Goal: Task Accomplishment & Management: Manage account settings

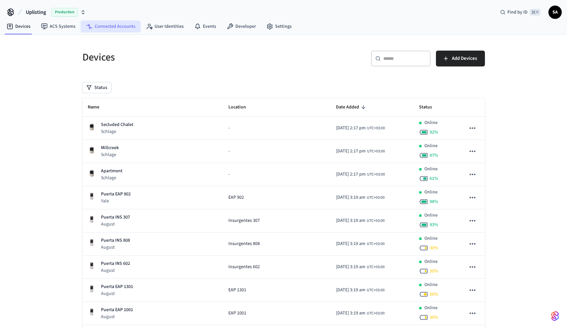
click at [113, 28] on link "Connected Accounts" at bounding box center [111, 27] width 60 height 12
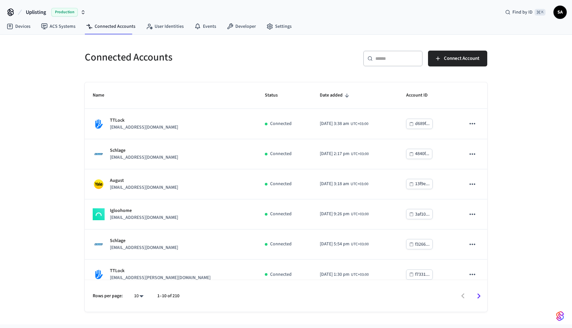
click at [391, 58] on input "text" at bounding box center [396, 58] width 43 height 7
paste input "**********"
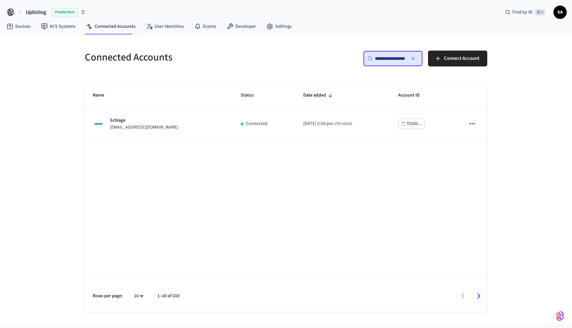
type input "**********"
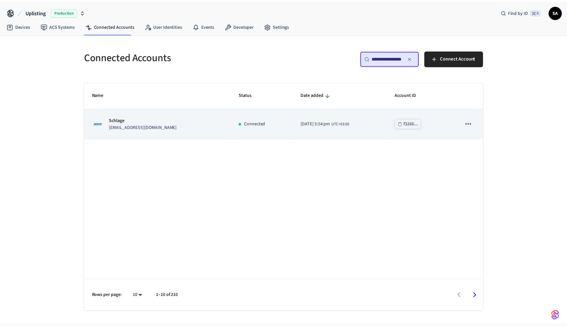
scroll to position [0, 0]
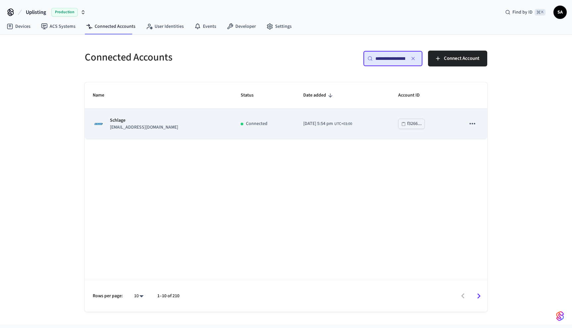
click at [328, 136] on td "[DATE] 5:54 pm UTC+03:00" at bounding box center [342, 124] width 95 height 30
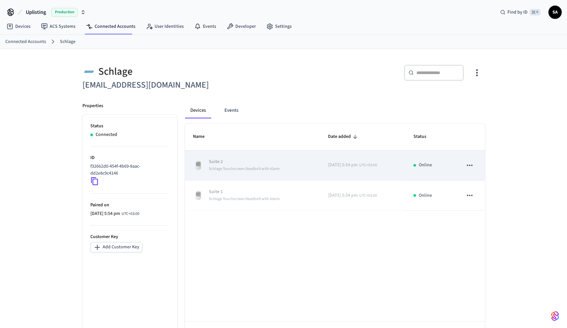
click at [240, 168] on span "Schlage Touchscreen Deadbolt with Alarm" at bounding box center [244, 169] width 71 height 6
click at [471, 165] on icon "sticky table" at bounding box center [469, 165] width 9 height 9
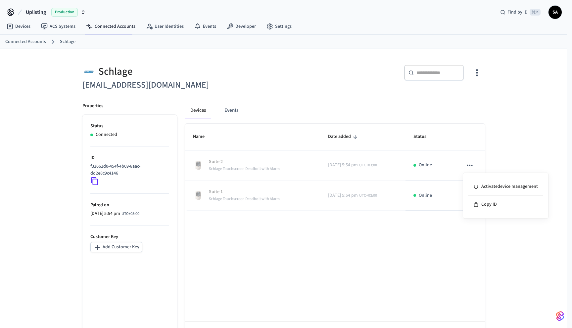
click at [504, 141] on div at bounding box center [286, 164] width 572 height 328
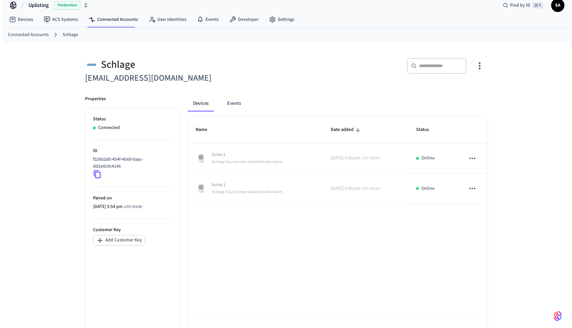
scroll to position [13, 0]
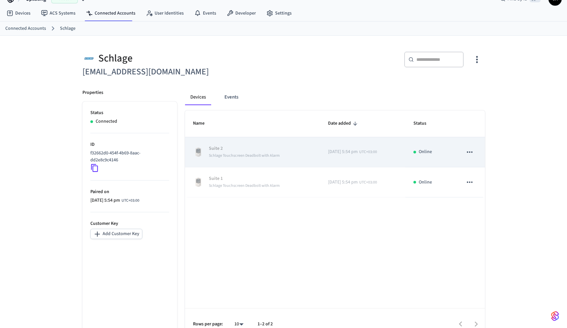
click at [468, 152] on icon "sticky table" at bounding box center [469, 152] width 9 height 9
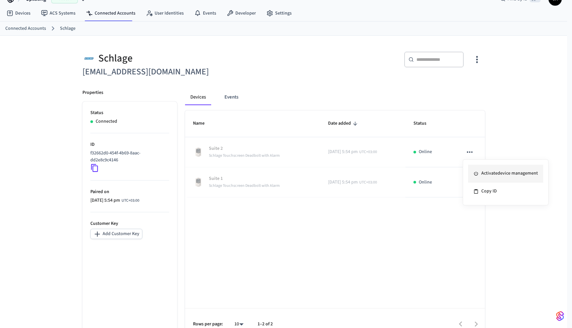
click at [483, 179] on li "Activate device management" at bounding box center [505, 174] width 75 height 18
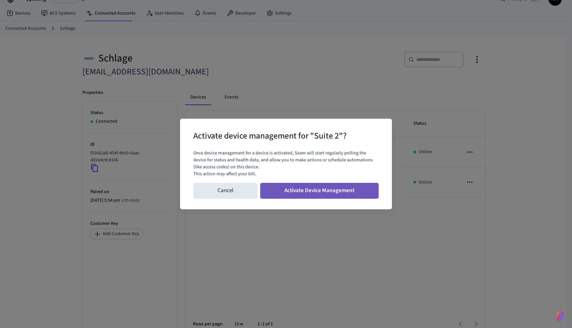
click at [358, 187] on button "Activate Device Management" at bounding box center [319, 191] width 118 height 16
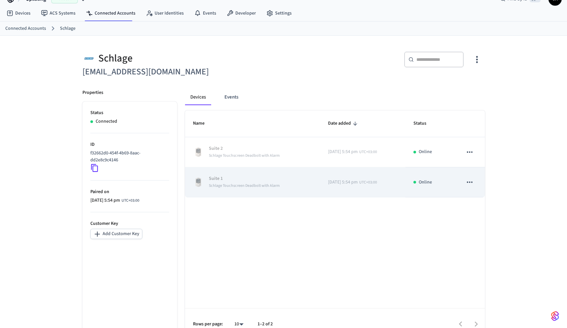
click at [472, 184] on icon "sticky table" at bounding box center [469, 182] width 9 height 9
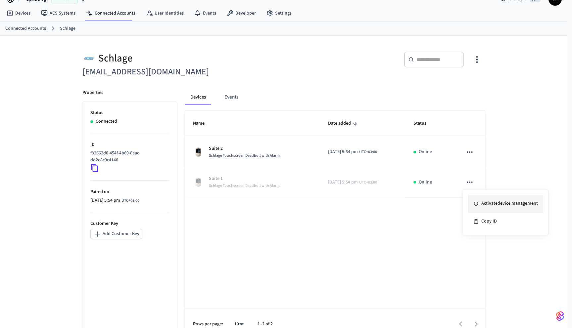
click at [488, 202] on li "Activate device management" at bounding box center [505, 204] width 75 height 18
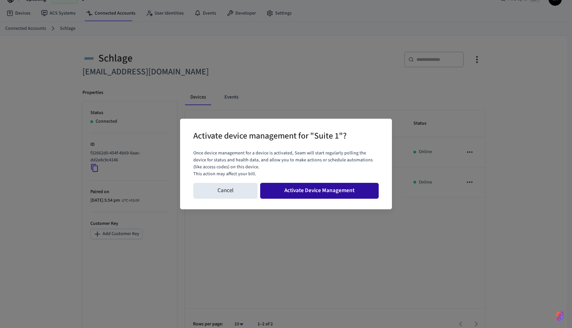
click at [353, 192] on button "Activate Device Management" at bounding box center [319, 191] width 118 height 16
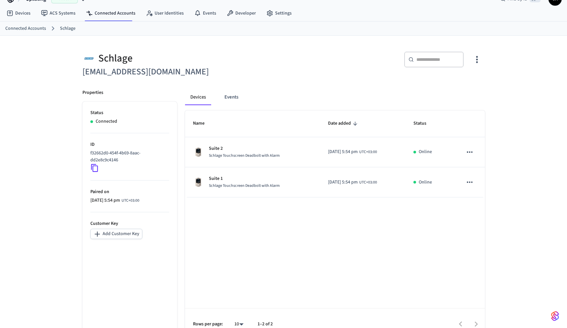
click at [477, 63] on icon "button" at bounding box center [477, 59] width 10 height 10
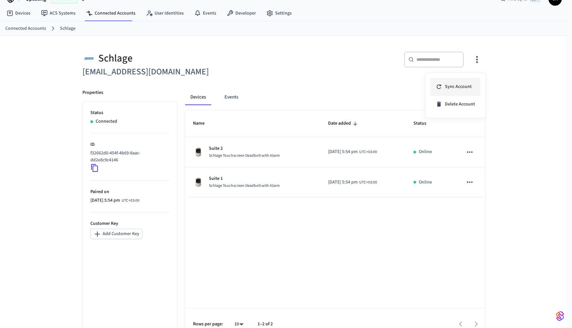
click at [463, 90] on li "Sync Account" at bounding box center [455, 87] width 50 height 18
